Goal: Task Accomplishment & Management: Manage account settings

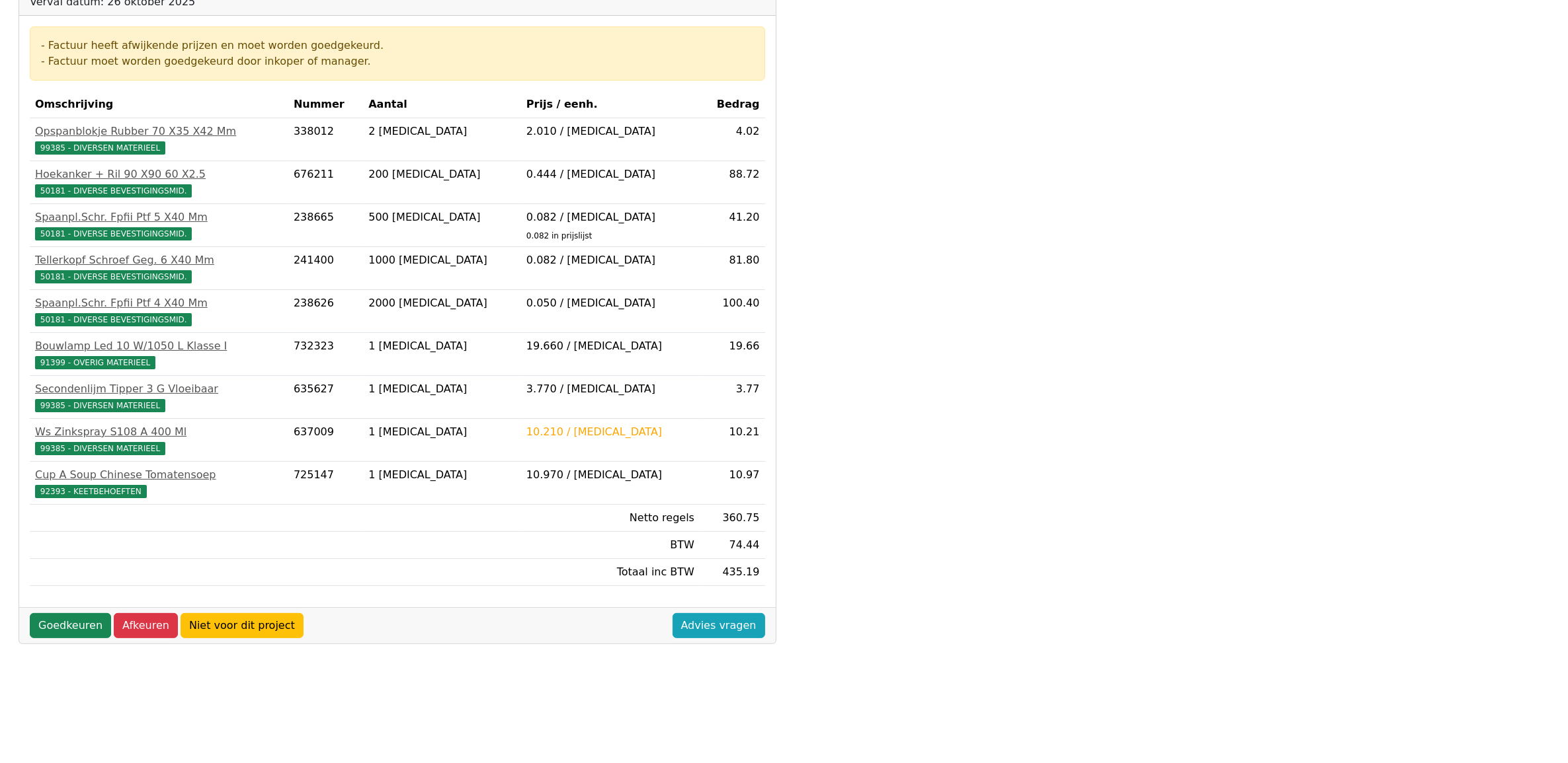
scroll to position [216, 0]
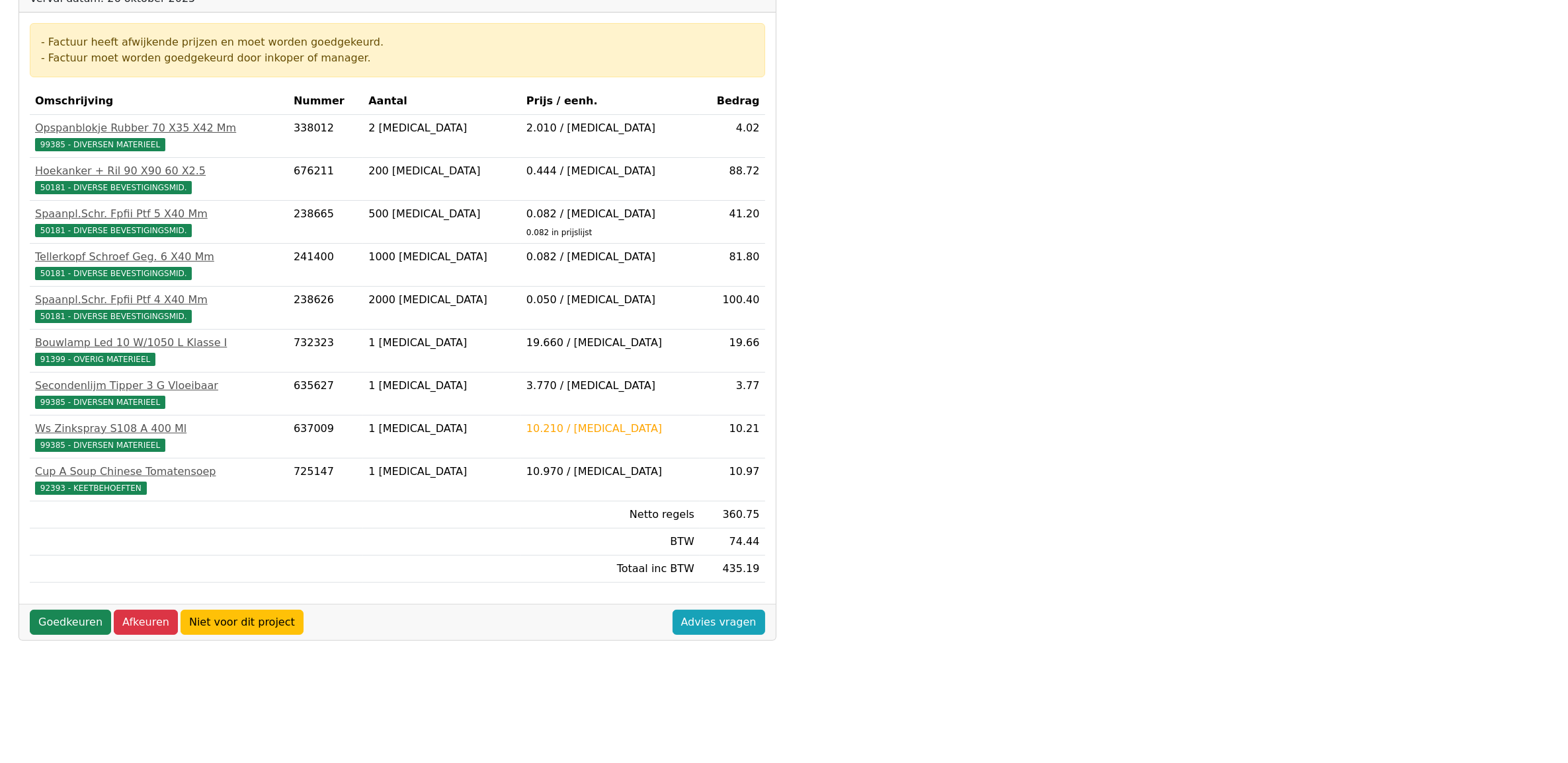
click at [55, 614] on div "Goedkeuren Afkeuren Niet voor dit project Advies vragen" at bounding box center [397, 622] width 756 height 36
click at [60, 629] on link "Goedkeuren" at bounding box center [70, 623] width 81 height 25
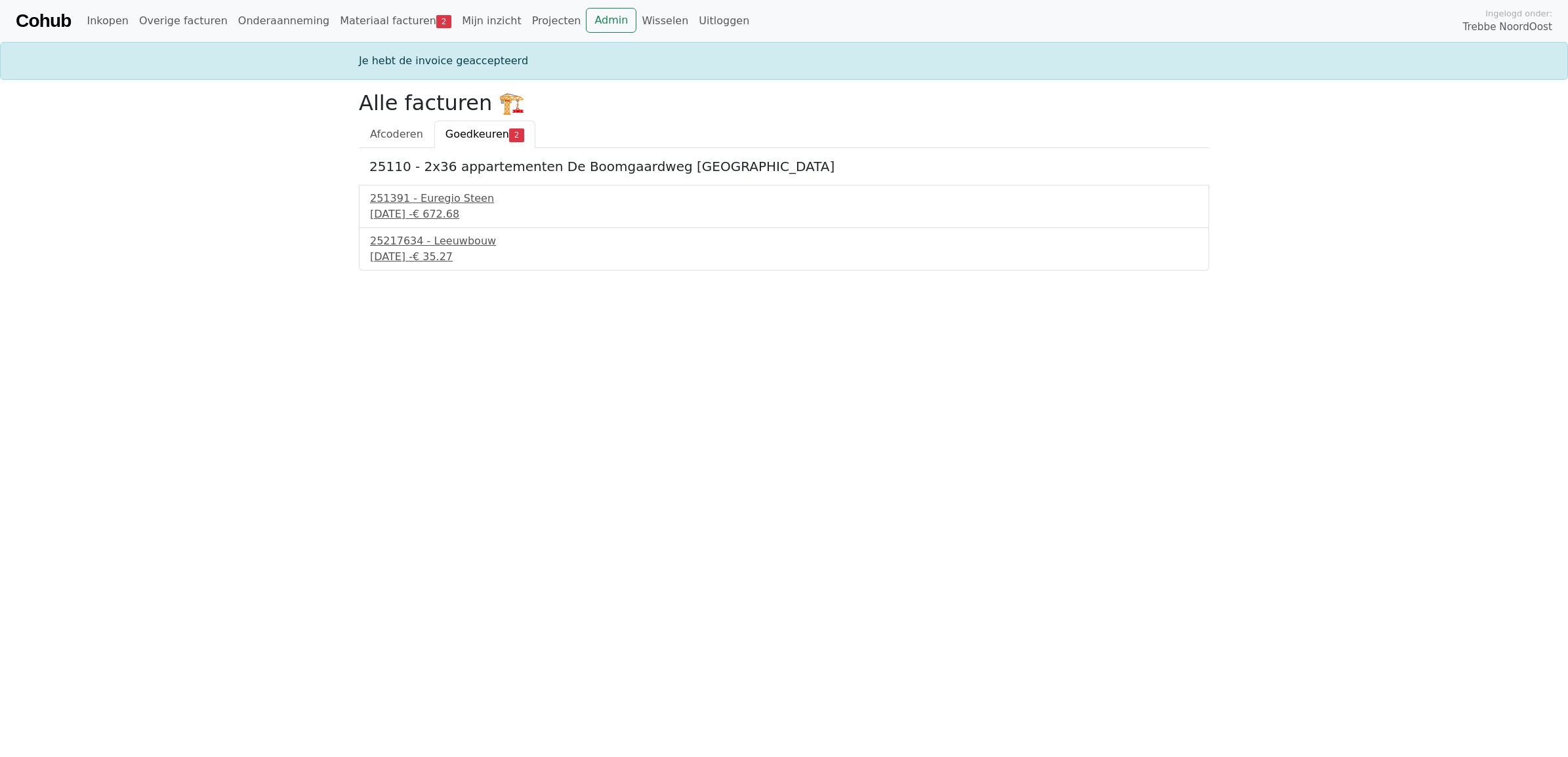
click at [480, 131] on span "Goedkeuren" at bounding box center [477, 134] width 63 height 12
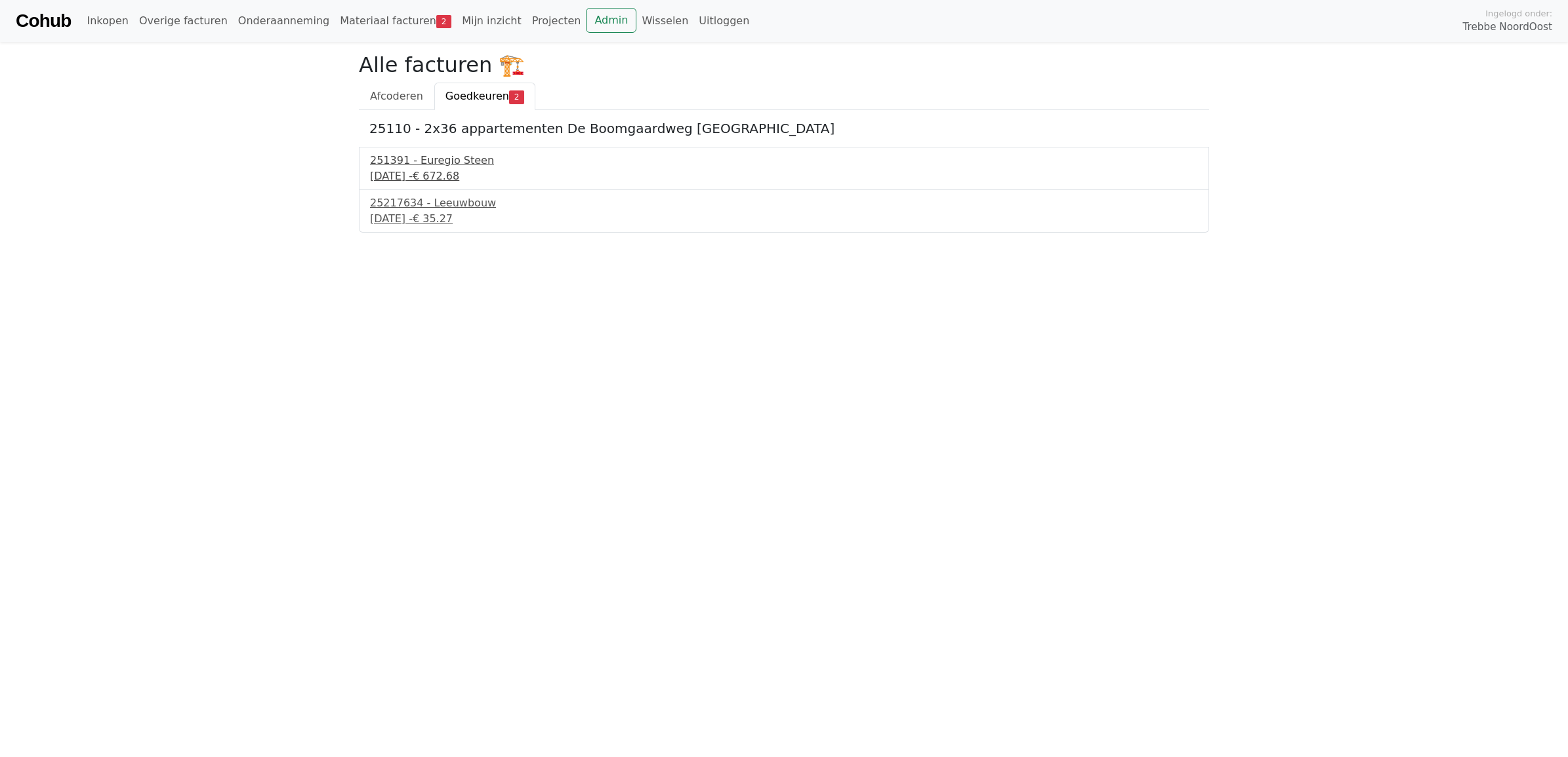
click at [430, 166] on div "251391 - Euregio Steen" at bounding box center [783, 161] width 828 height 16
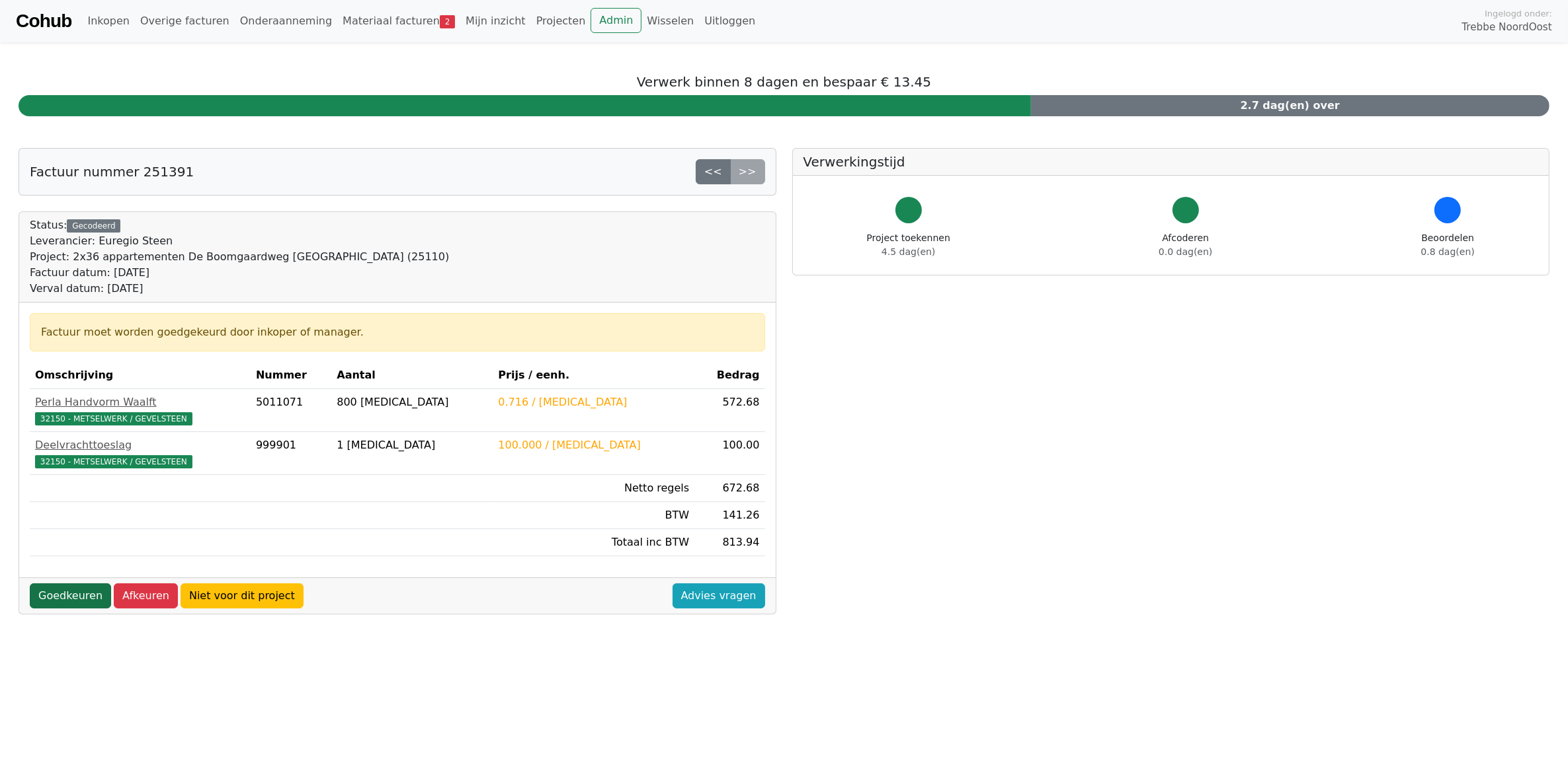
click at [54, 598] on link "Goedkeuren" at bounding box center [70, 597] width 81 height 25
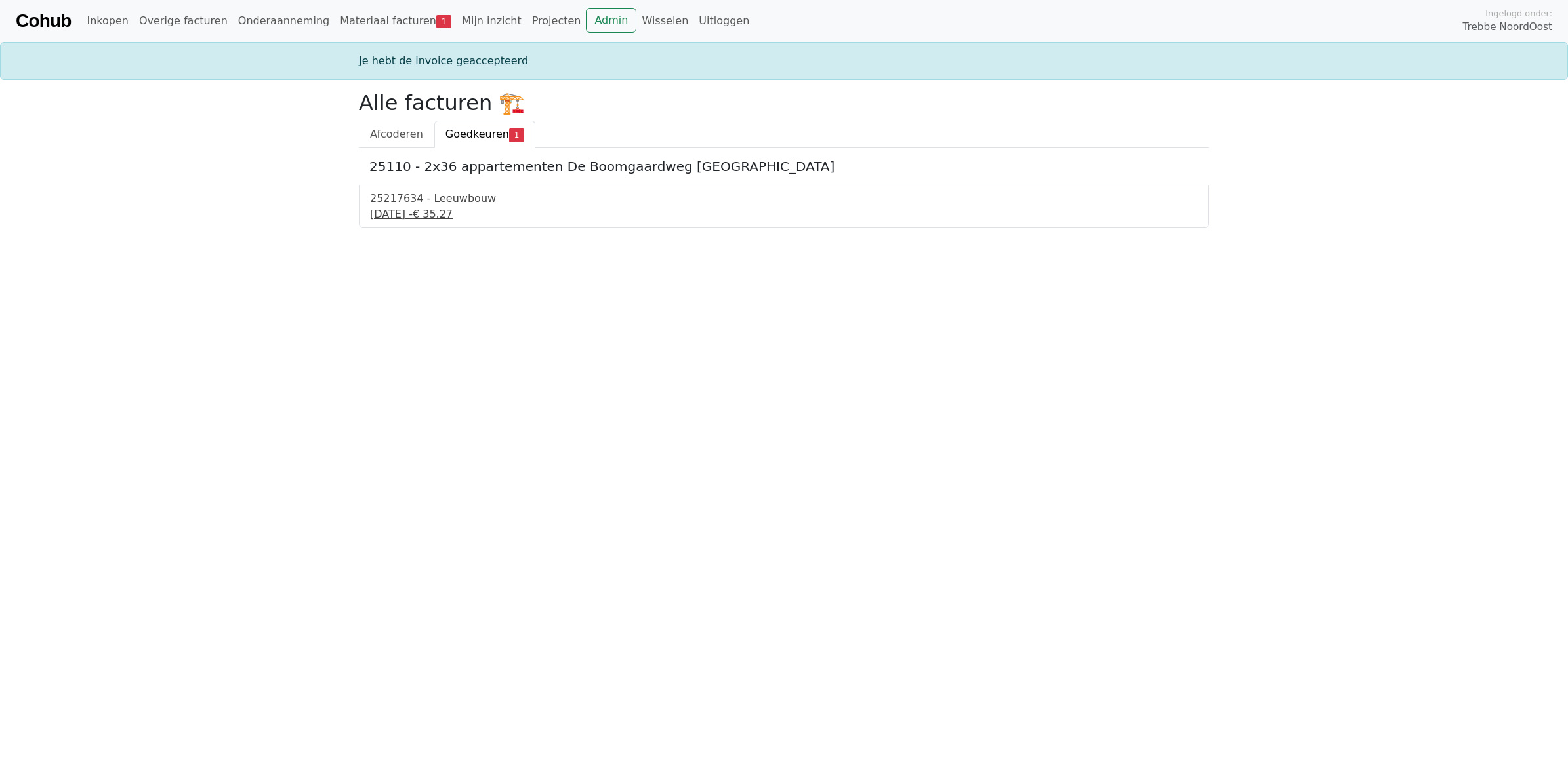
click at [427, 208] on div "[DATE] - € 35.27" at bounding box center [783, 214] width 828 height 16
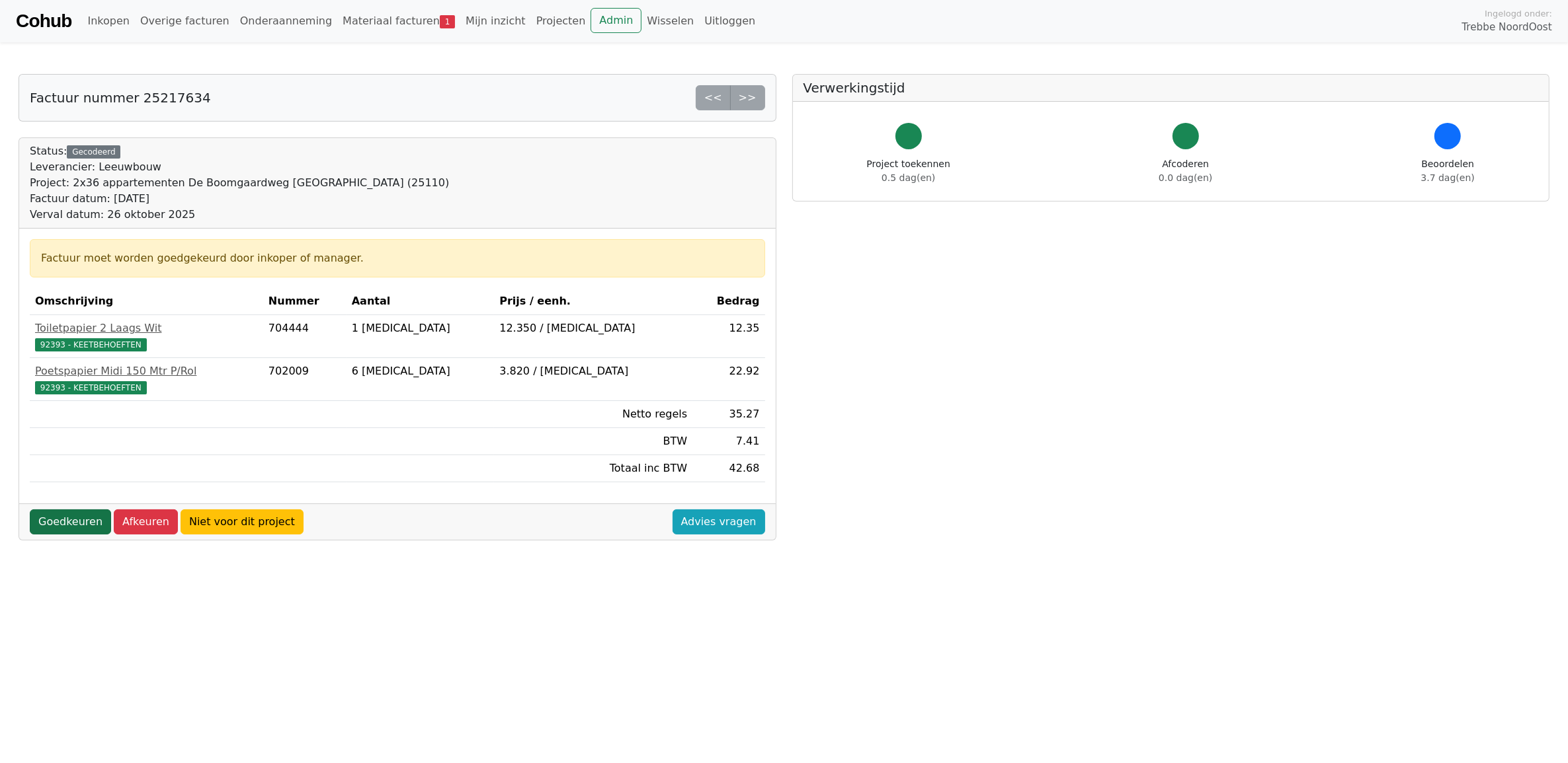
click at [77, 529] on link "Goedkeuren" at bounding box center [70, 522] width 81 height 25
